Goal: Task Accomplishment & Management: Manage account settings

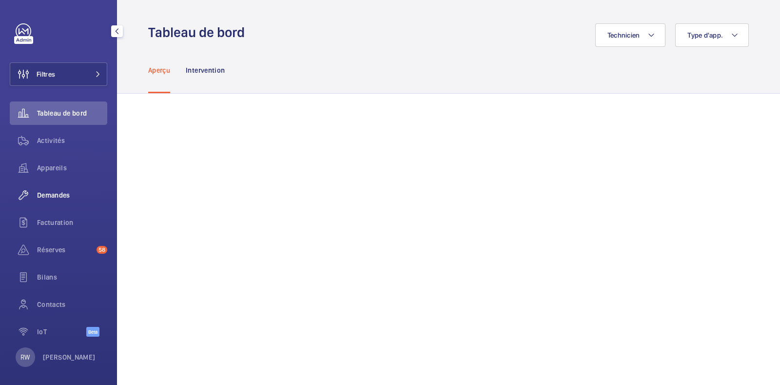
click at [49, 199] on span "Demandes" at bounding box center [72, 195] width 70 height 10
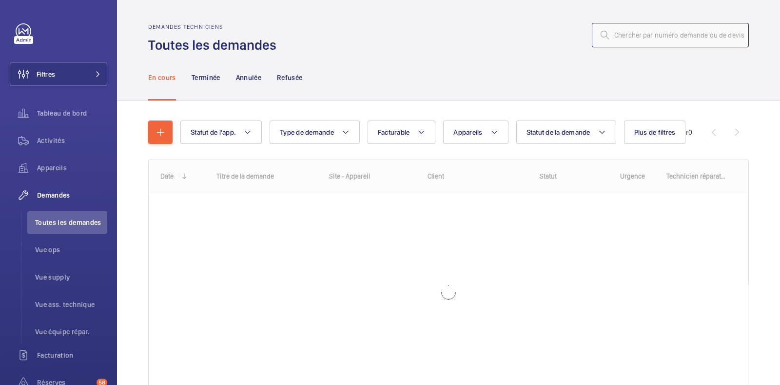
click at [609, 34] on input "text" at bounding box center [670, 35] width 157 height 24
